Goal: Task Accomplishment & Management: Use online tool/utility

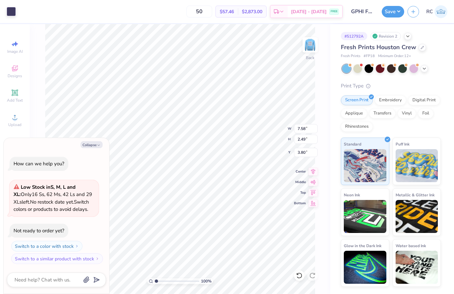
type textarea "x"
type input "4.83"
type input "1.58"
type textarea "x"
type input "3.45"
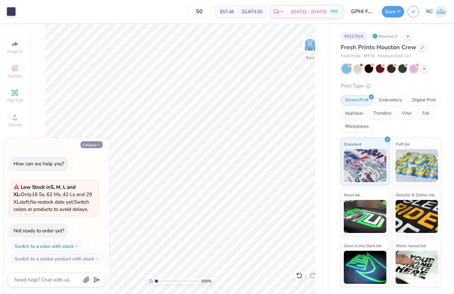
click at [99, 147] on icon "button" at bounding box center [99, 145] width 4 height 4
type textarea "x"
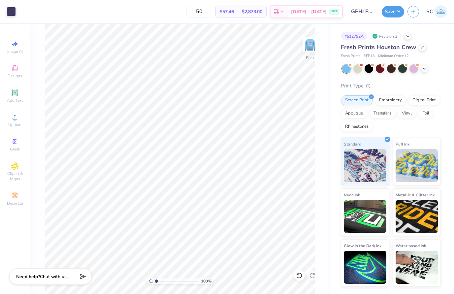
click at [388, 20] on div "Save RC" at bounding box center [418, 11] width 72 height 23
click at [392, 13] on button "Save" at bounding box center [393, 11] width 22 height 12
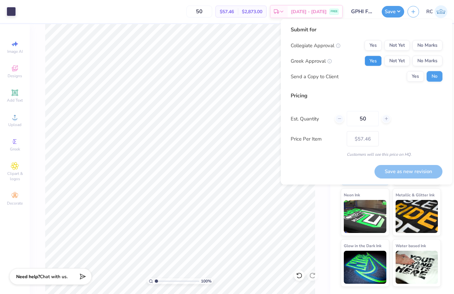
click at [376, 62] on button "Yes" at bounding box center [373, 61] width 17 height 11
click at [376, 48] on button "Yes" at bounding box center [373, 45] width 17 height 11
click at [414, 172] on button "Save as new revision" at bounding box center [408, 172] width 68 height 14
type input "$57.46"
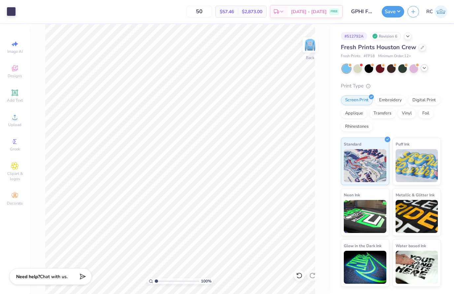
click at [426, 69] on icon at bounding box center [424, 67] width 5 height 5
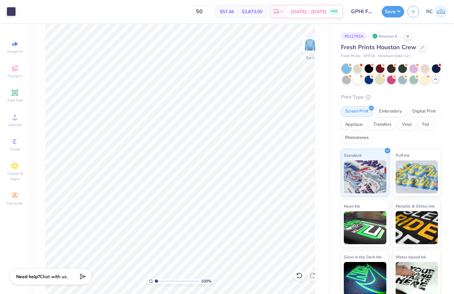
click at [382, 81] on div at bounding box center [380, 79] width 9 height 9
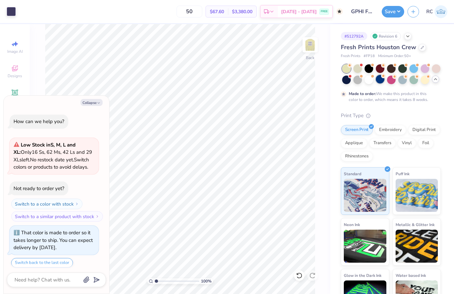
scroll to position [18, 0]
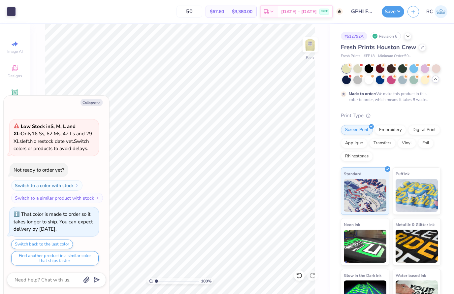
click at [353, 2] on div "Design Title GPHI Fam weekend" at bounding box center [362, 11] width 32 height 23
click at [349, 68] on div at bounding box center [346, 68] width 9 height 9
click at [423, 79] on div at bounding box center [425, 79] width 9 height 9
click at [437, 80] on icon at bounding box center [435, 79] width 5 height 5
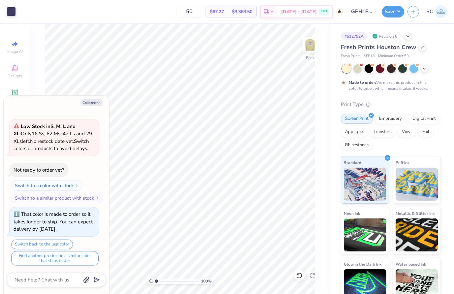
click at [427, 72] on div at bounding box center [391, 68] width 99 height 9
click at [425, 69] on icon at bounding box center [424, 67] width 5 height 5
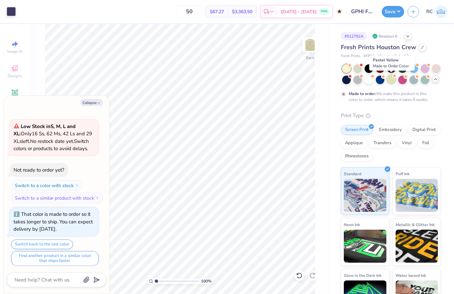
click at [392, 82] on div at bounding box center [391, 79] width 9 height 9
click at [94, 103] on button "Collapse" at bounding box center [92, 102] width 22 height 7
type textarea "x"
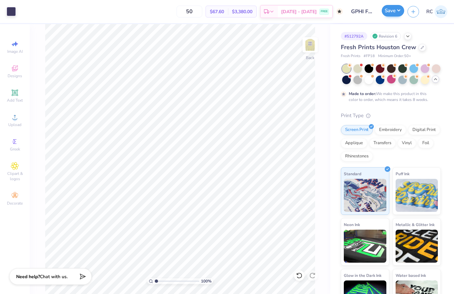
click at [389, 12] on button "Save" at bounding box center [393, 11] width 22 height 12
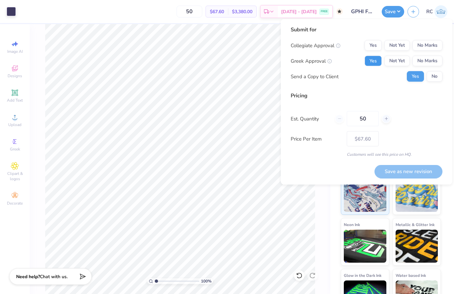
click at [372, 59] on button "Yes" at bounding box center [373, 61] width 17 height 11
click at [372, 47] on button "Yes" at bounding box center [373, 45] width 17 height 11
click at [436, 76] on button "No" at bounding box center [435, 76] width 16 height 11
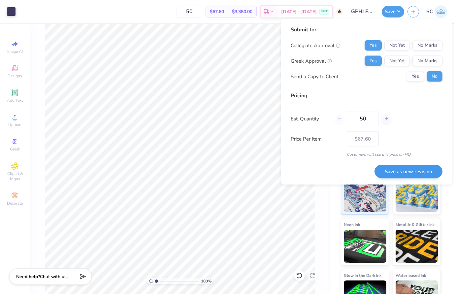
click at [411, 177] on button "Save as new revision" at bounding box center [408, 172] width 68 height 14
type input "$67.60"
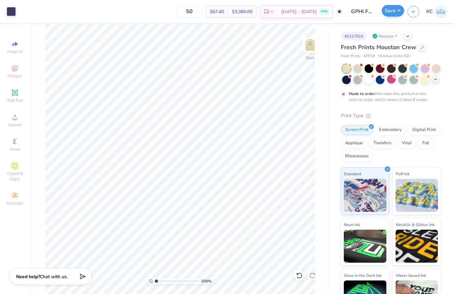
click at [397, 10] on button "Save" at bounding box center [393, 11] width 22 height 12
